Goal: Check status: Check status

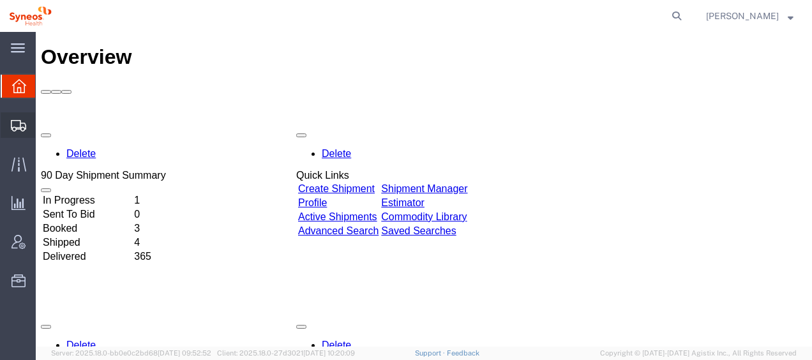
click at [0, 0] on span "Shipment Manager" at bounding box center [0, 0] width 0 height 0
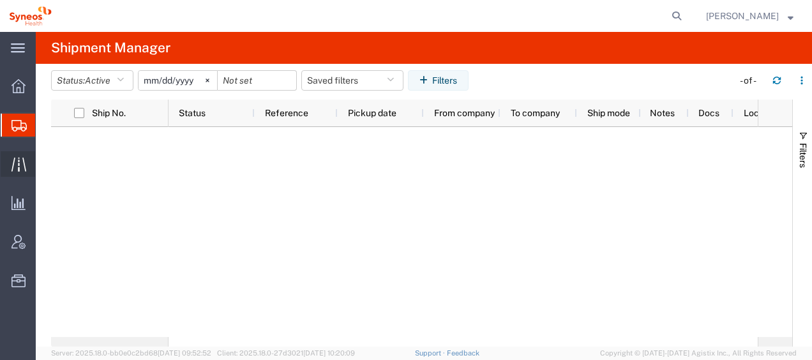
click at [44, 165] on span "Traffic" at bounding box center [39, 164] width 9 height 26
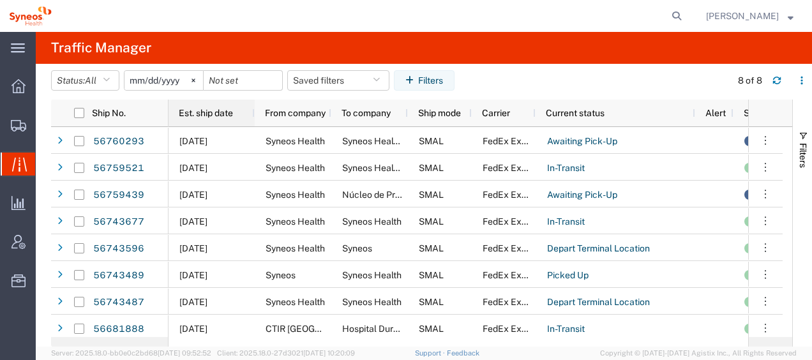
click at [229, 116] on span "Est. ship date" at bounding box center [206, 113] width 54 height 10
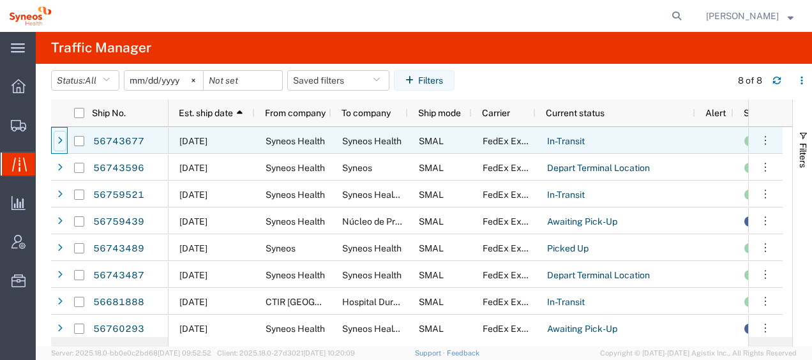
click at [59, 139] on icon at bounding box center [59, 141] width 5 height 9
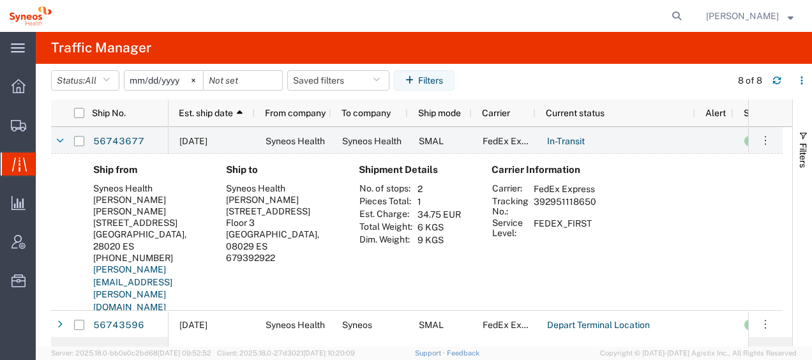
drag, startPoint x: 534, startPoint y: 213, endPoint x: 596, endPoint y: 215, distance: 62.0
click at [596, 215] on td "392951118650" at bounding box center [565, 206] width 72 height 22
drag, startPoint x: 596, startPoint y: 215, endPoint x: 585, endPoint y: 215, distance: 10.9
copy td "392951118650"
click at [59, 138] on icon at bounding box center [60, 141] width 8 height 9
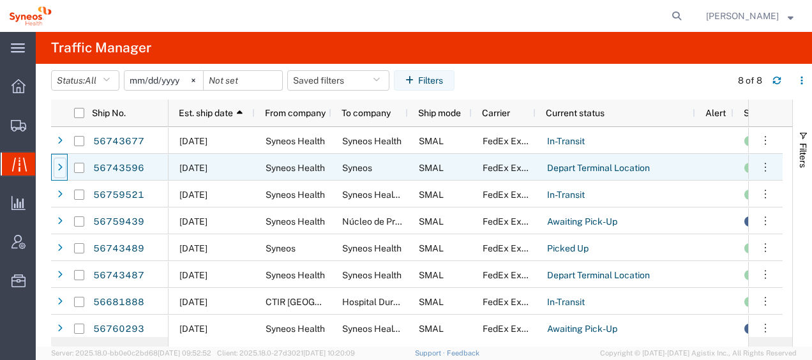
click at [61, 167] on icon at bounding box center [59, 168] width 5 height 9
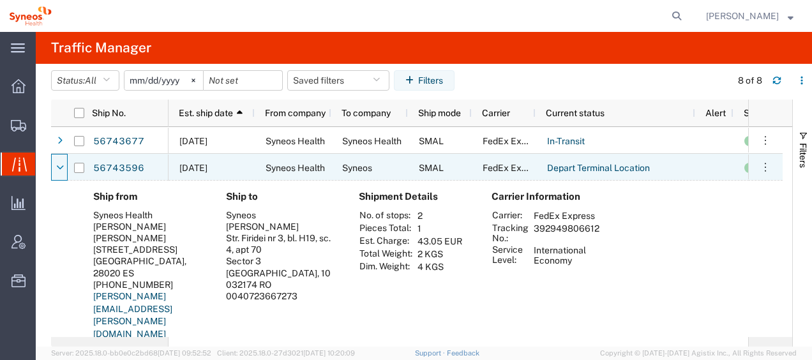
click at [61, 167] on icon at bounding box center [60, 168] width 8 height 9
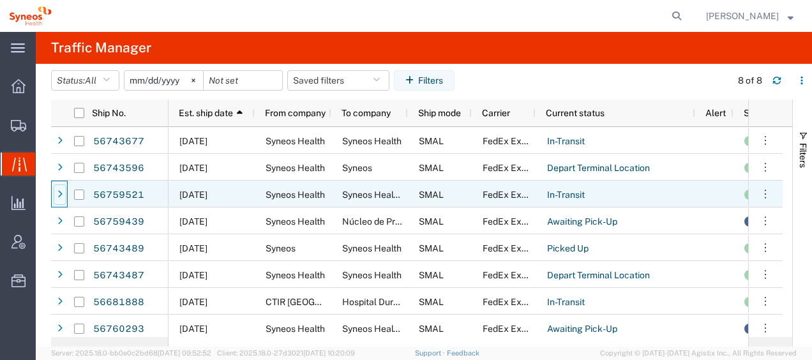
click at [63, 195] on div at bounding box center [60, 195] width 13 height 20
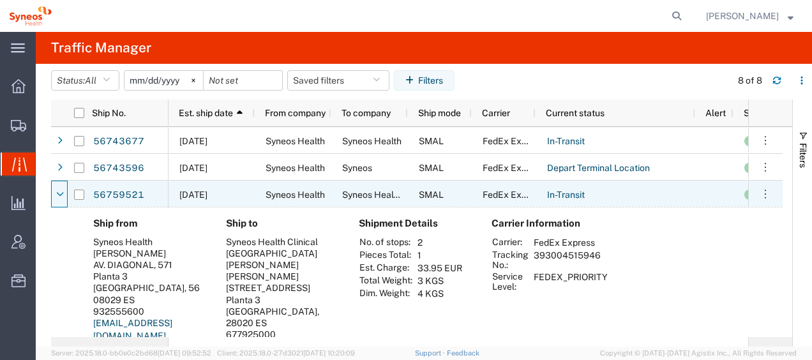
click at [63, 195] on icon at bounding box center [60, 194] width 8 height 9
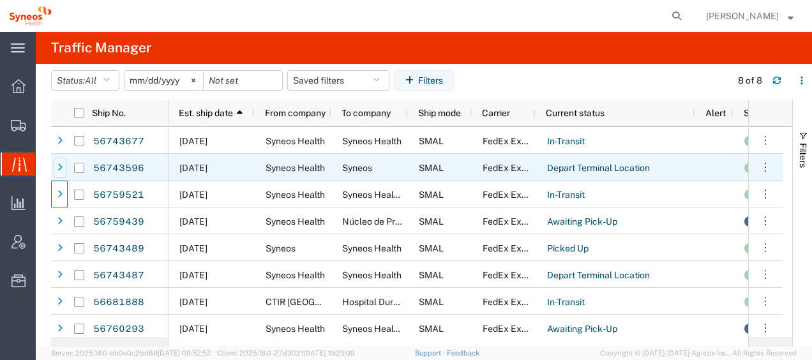
click at [61, 165] on icon at bounding box center [59, 168] width 5 height 9
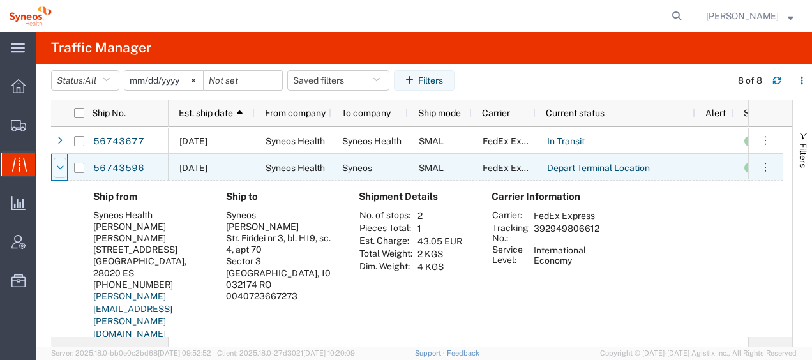
click at [56, 168] on icon at bounding box center [60, 168] width 8 height 9
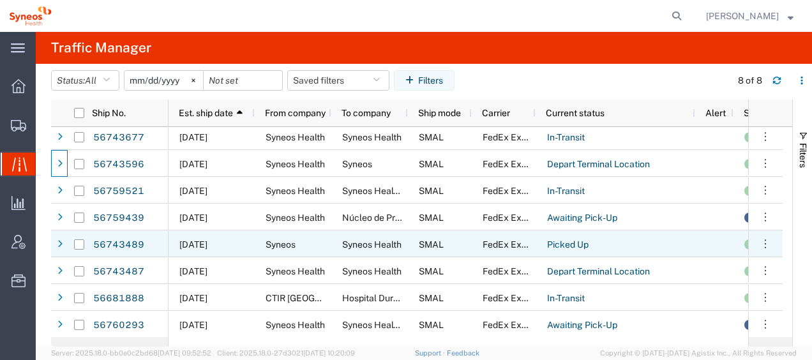
scroll to position [4, 0]
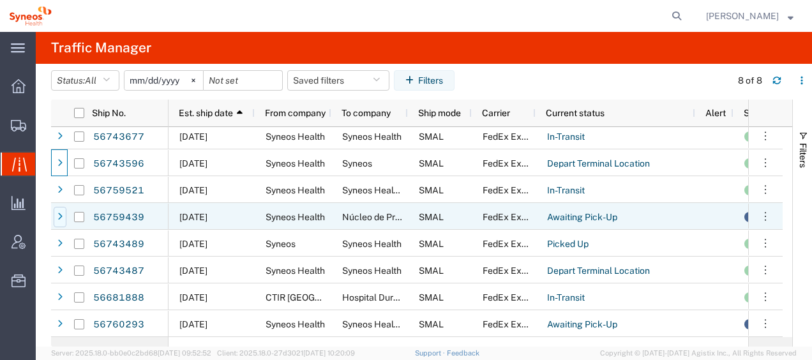
click at [63, 213] on div at bounding box center [60, 217] width 13 height 20
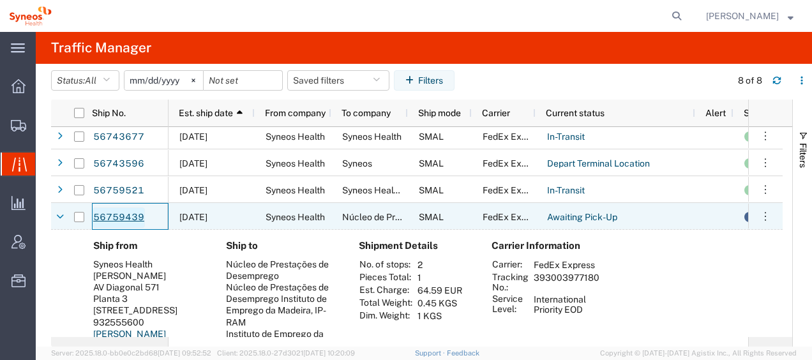
click at [124, 213] on link "56759439" at bounding box center [119, 218] width 52 height 20
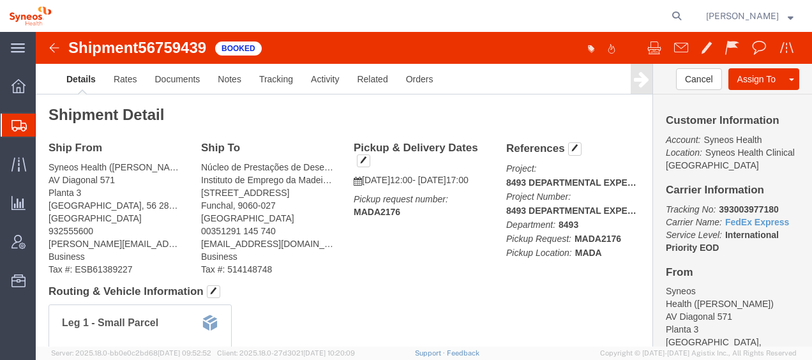
click img
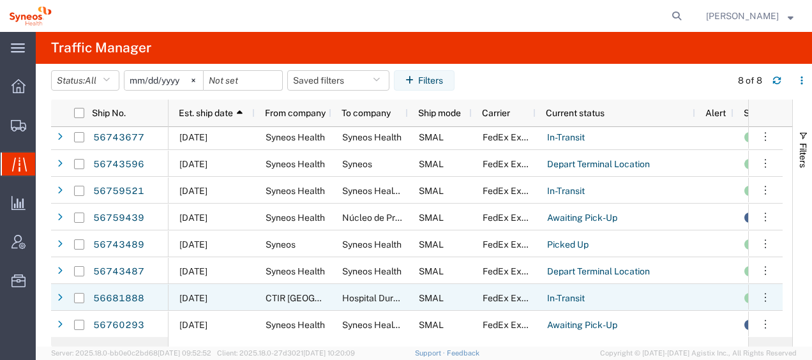
scroll to position [4, 0]
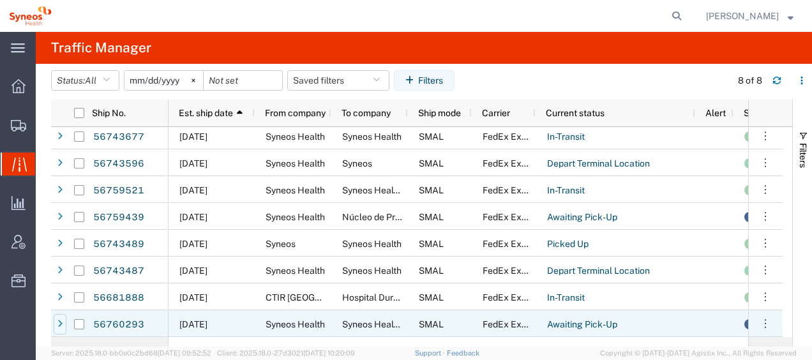
click at [63, 321] on div at bounding box center [60, 324] width 13 height 20
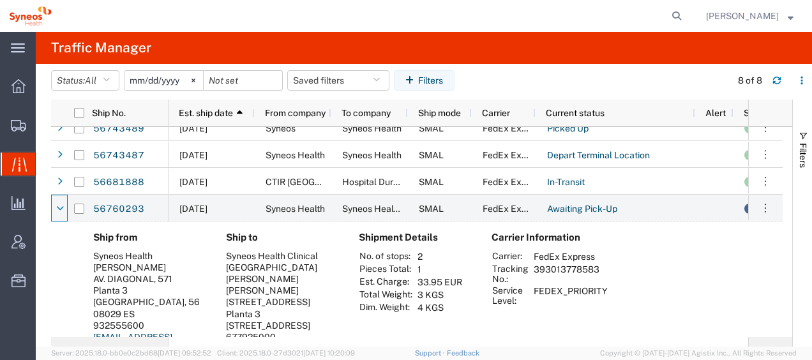
scroll to position [185, 0]
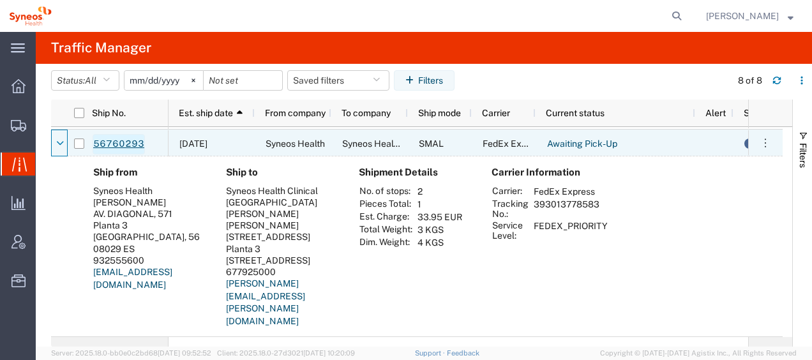
click at [125, 142] on link "56760293" at bounding box center [119, 144] width 52 height 20
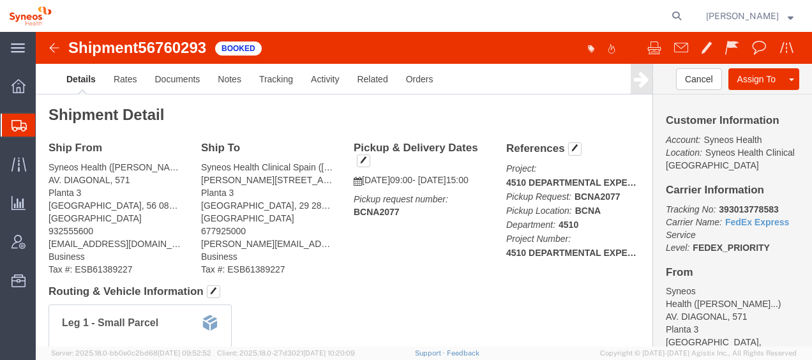
click img
